Goal: Transaction & Acquisition: Purchase product/service

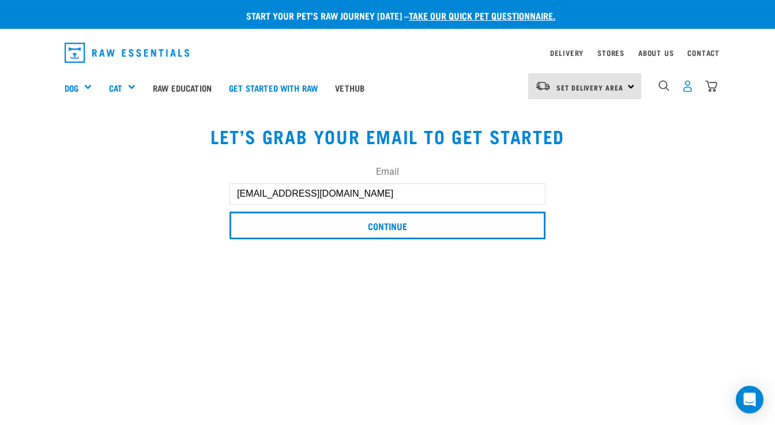
click at [685, 83] on img "dropdown navigation" at bounding box center [688, 86] width 12 height 12
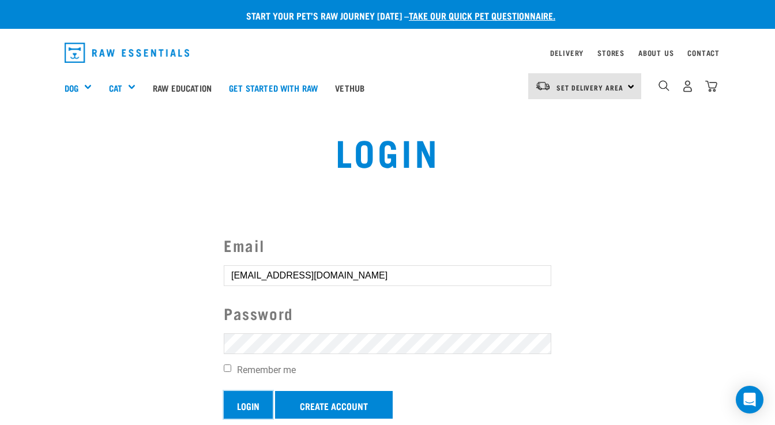
click at [261, 405] on input "Login" at bounding box center [248, 405] width 49 height 28
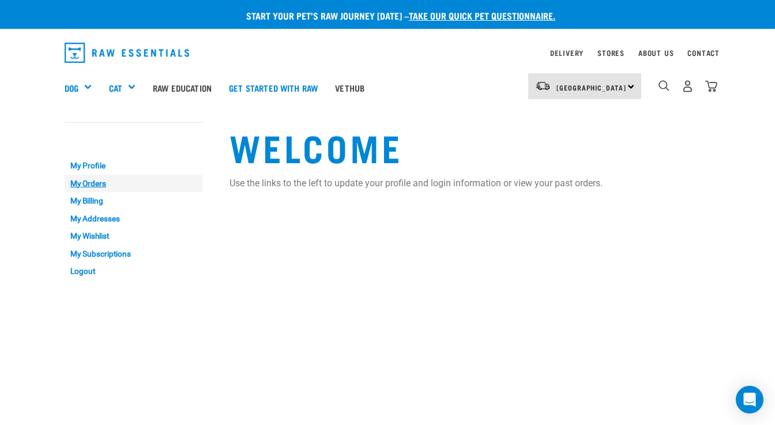
click at [103, 180] on link "My Orders" at bounding box center [134, 184] width 138 height 18
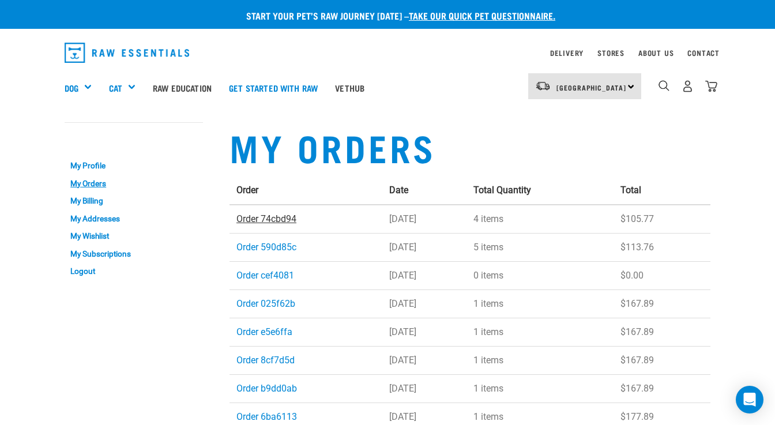
click at [264, 221] on link "Order 74cbd94" at bounding box center [266, 218] width 60 height 11
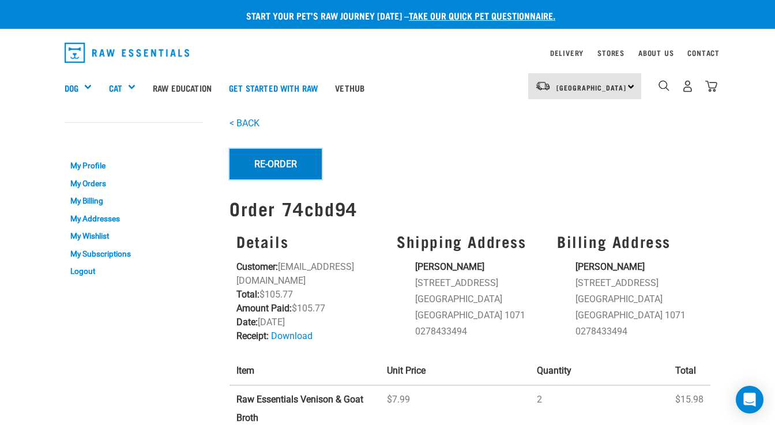
click at [287, 164] on button "Re-Order" at bounding box center [276, 164] width 92 height 30
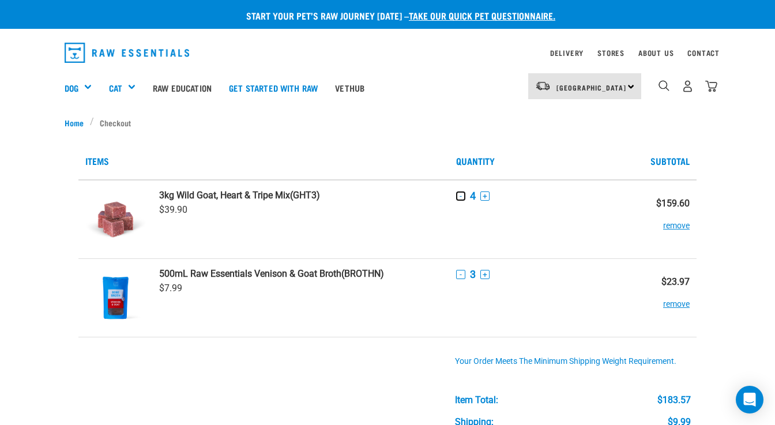
click at [460, 199] on button "-" at bounding box center [460, 195] width 9 height 9
click at [460, 272] on button "-" at bounding box center [460, 274] width 9 height 9
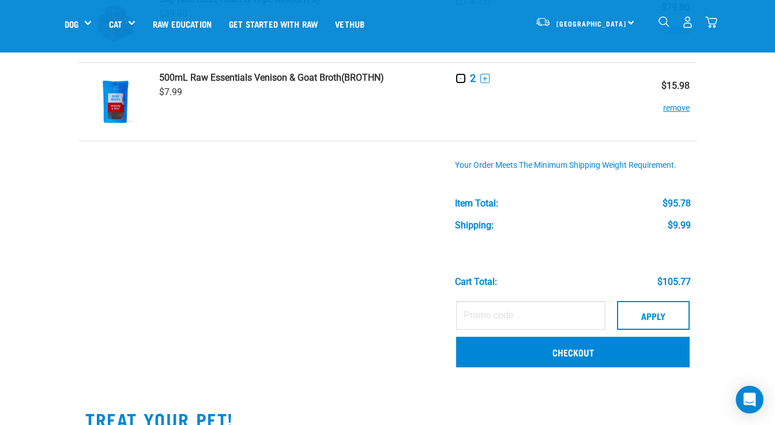
scroll to position [117, 0]
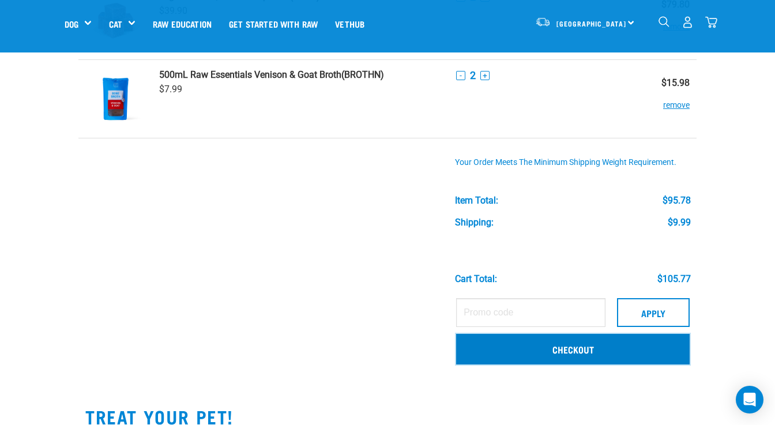
click at [512, 352] on link "Checkout" at bounding box center [573, 349] width 234 height 30
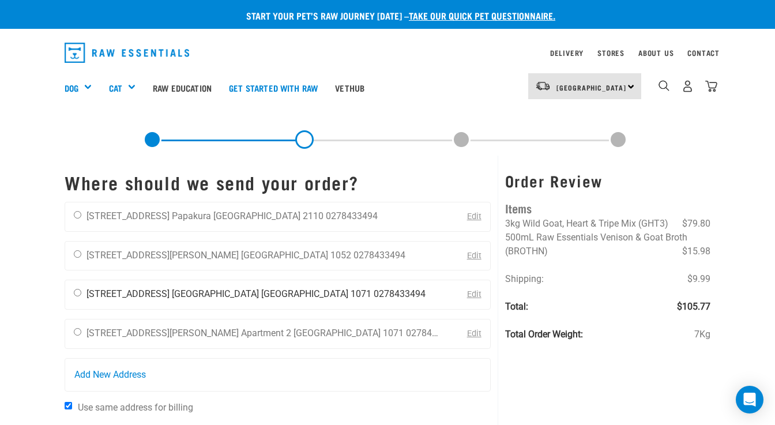
click at [84, 296] on div "Hannah CONNOR 7 Ronaki Road Mission Bay Auckland 1071 0278433494" at bounding box center [249, 294] width 369 height 29
click at [74, 296] on input "radio" at bounding box center [77, 292] width 7 height 7
radio input "true"
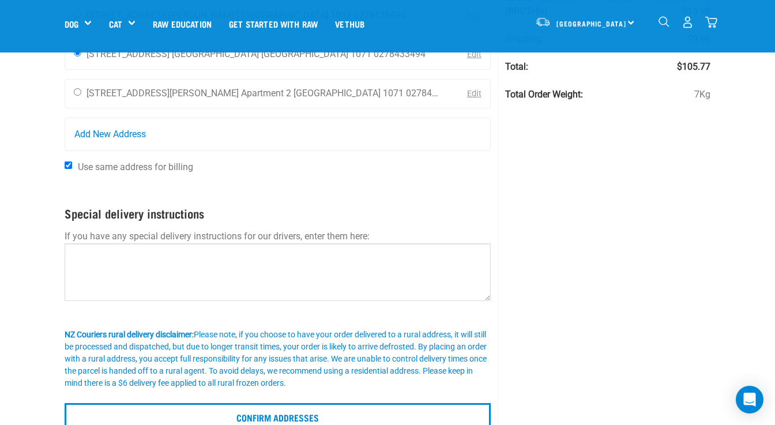
scroll to position [216, 0]
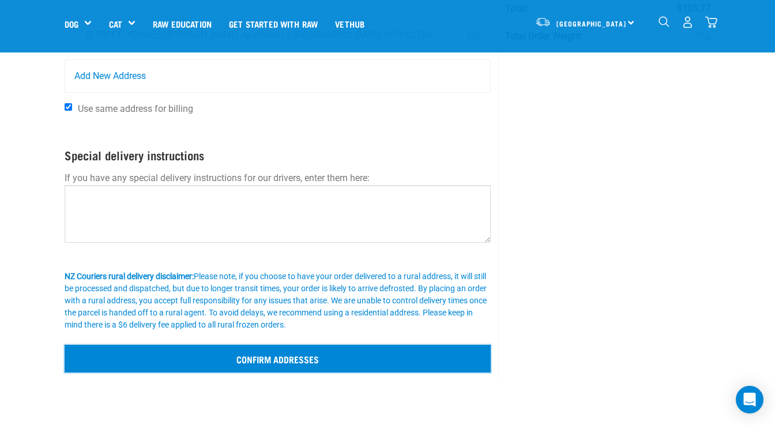
click at [231, 365] on input "Confirm addresses" at bounding box center [278, 359] width 426 height 28
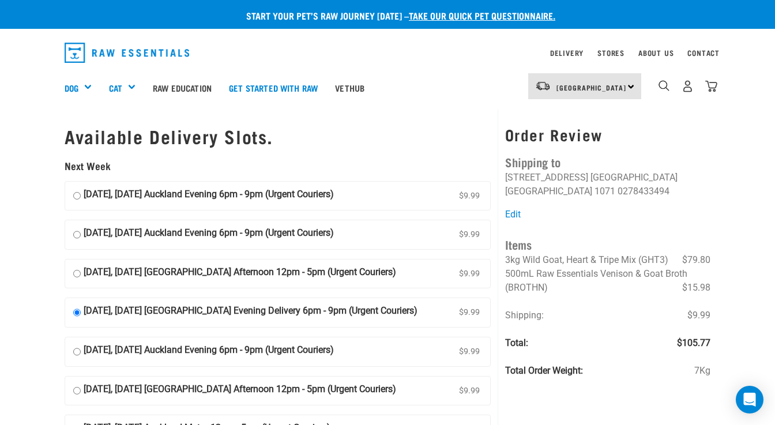
click at [215, 196] on strong "06 October, Monday Auckland Evening 6pm - 9pm (Urgent Couriers)" at bounding box center [209, 195] width 250 height 17
click at [81, 196] on input "06 October, Monday Auckland Evening 6pm - 9pm (Urgent Couriers) $9.99" at bounding box center [76, 195] width 7 height 17
radio input "true"
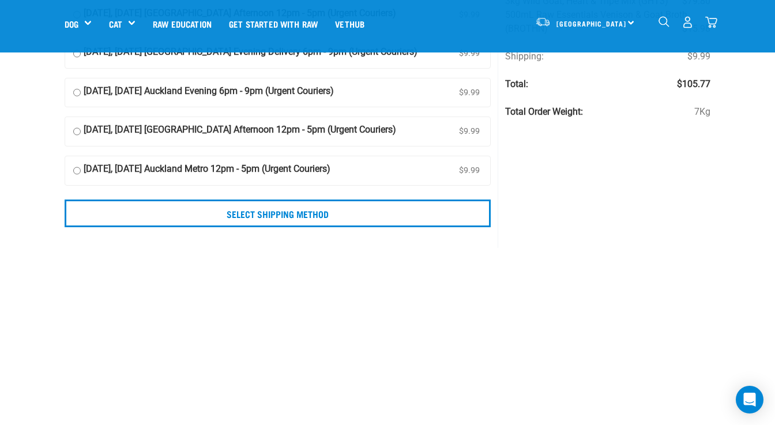
scroll to position [181, 0]
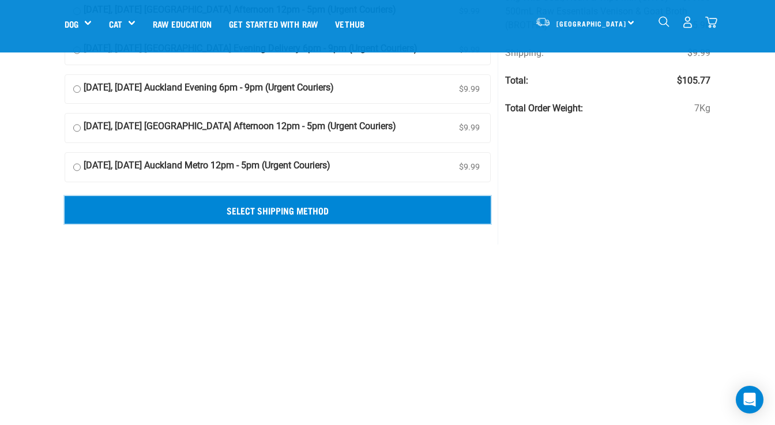
click at [420, 205] on input "Select Shipping Method" at bounding box center [278, 210] width 426 height 28
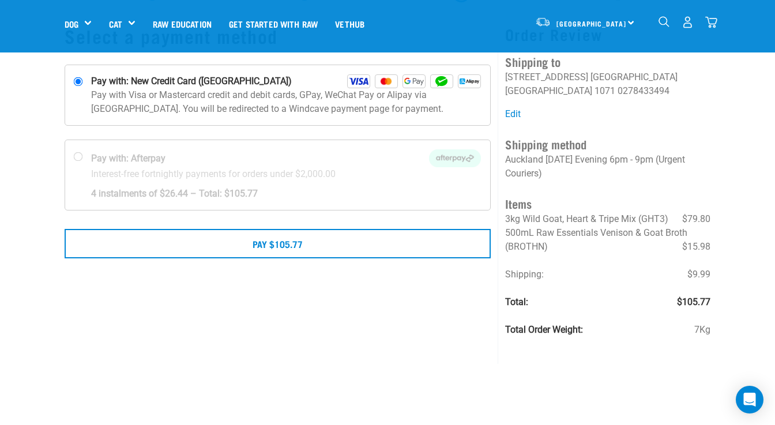
scroll to position [65, 0]
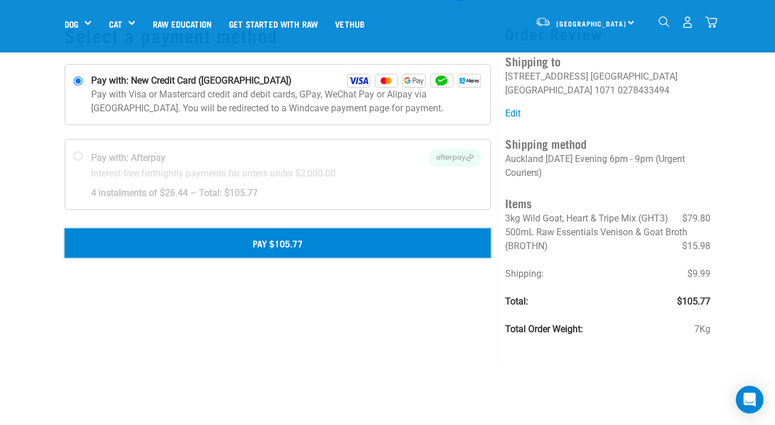
click at [350, 242] on button "Pay $105.77" at bounding box center [278, 242] width 426 height 29
